Goal: Task Accomplishment & Management: Use online tool/utility

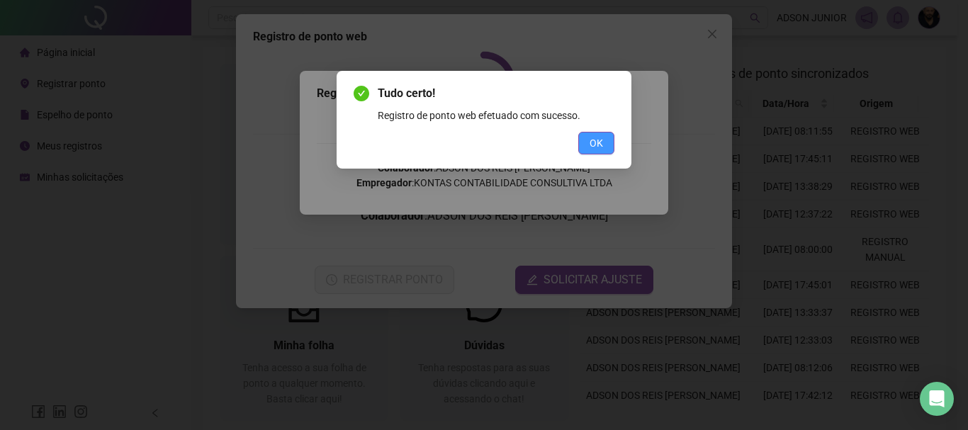
click at [592, 140] on span "OK" at bounding box center [596, 143] width 13 height 16
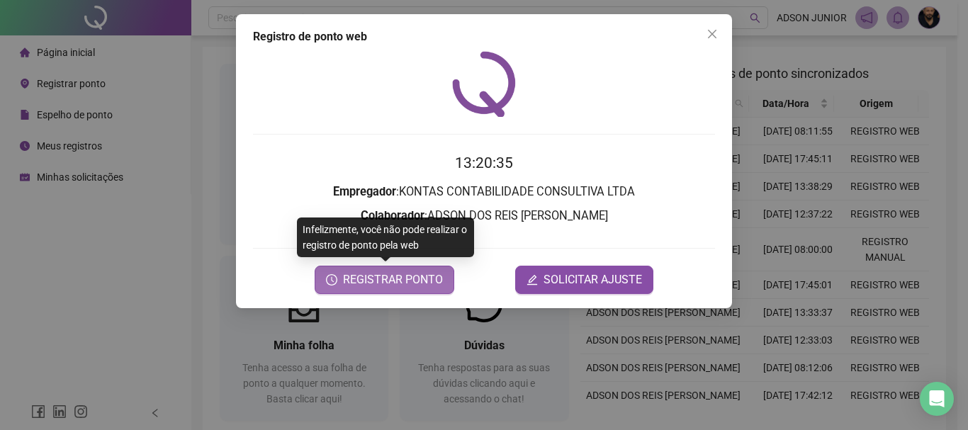
click at [427, 279] on span "REGISTRAR PONTO" at bounding box center [393, 279] width 100 height 17
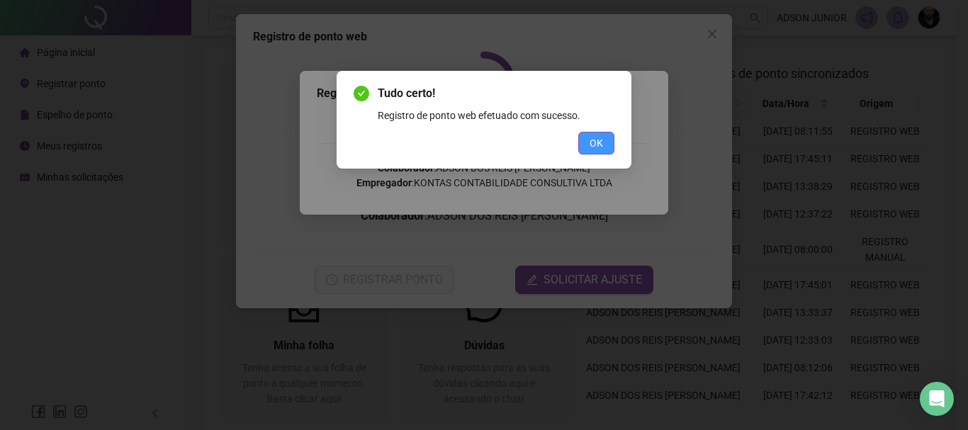
click at [601, 138] on span "OK" at bounding box center [596, 143] width 13 height 16
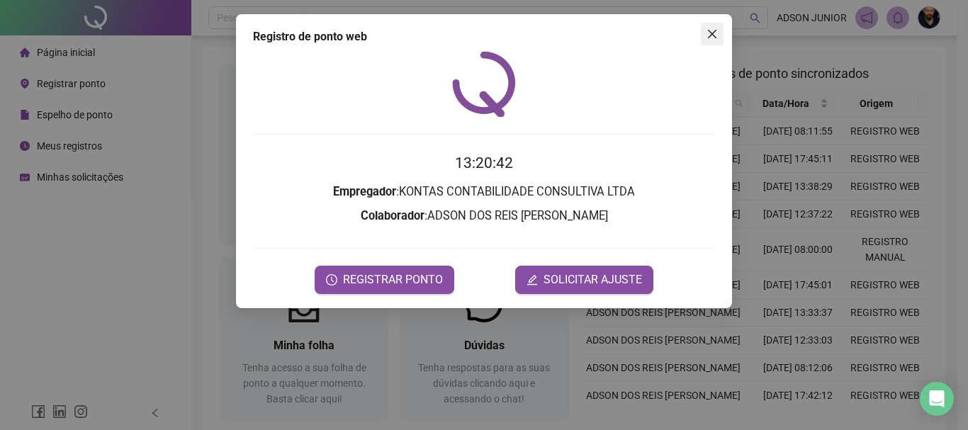
click at [712, 33] on icon "close" at bounding box center [712, 34] width 9 height 9
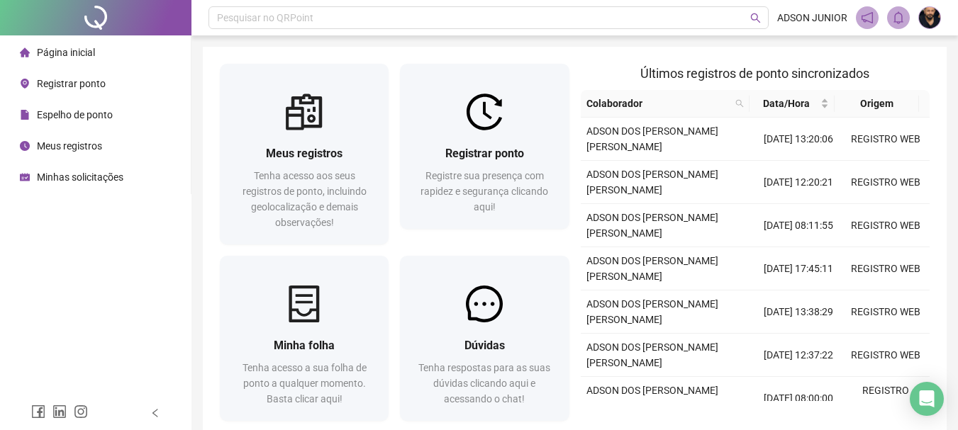
click at [103, 56] on li "Página inicial" at bounding box center [95, 52] width 185 height 28
click at [90, 54] on span "Página inicial" at bounding box center [66, 52] width 58 height 11
